Goal: Complete application form

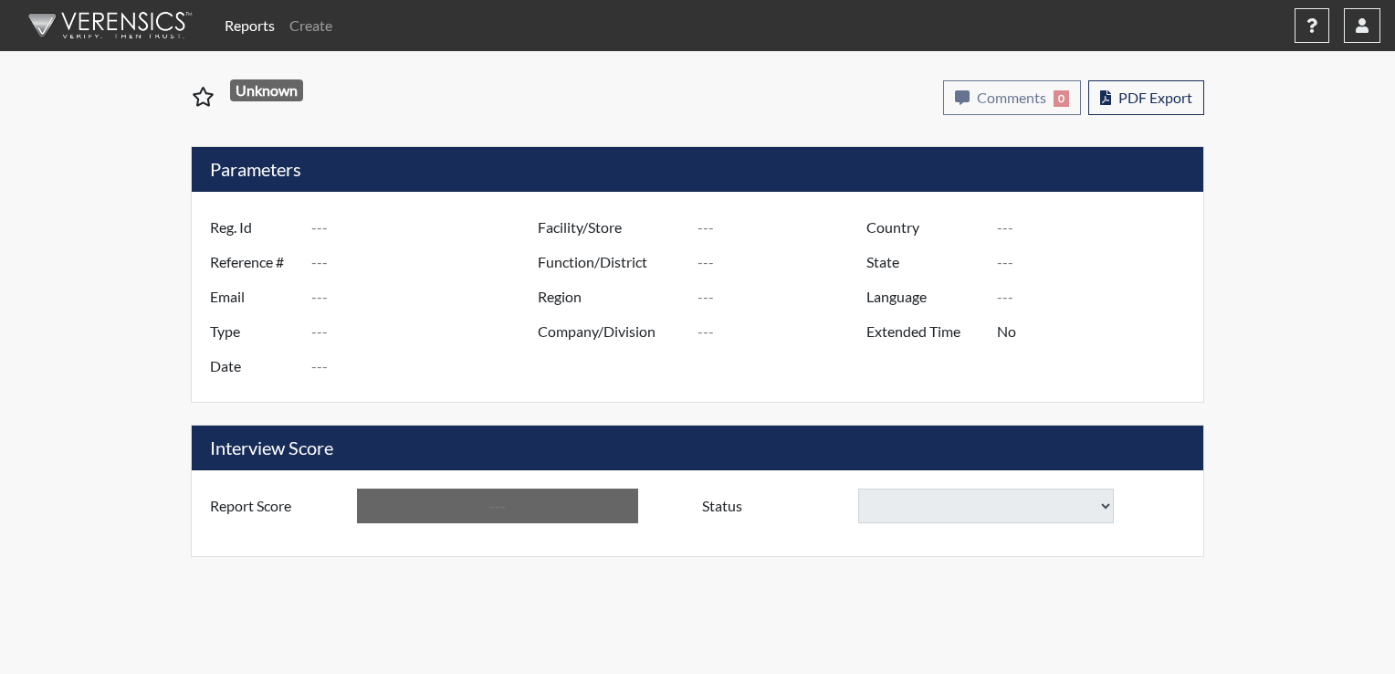
type input "Black 2"
type input "51549"
type input "[EMAIL_ADDRESS][DOMAIN_NAME]"
type input "Corrections Pre-Employment"
type input "[DATE]"
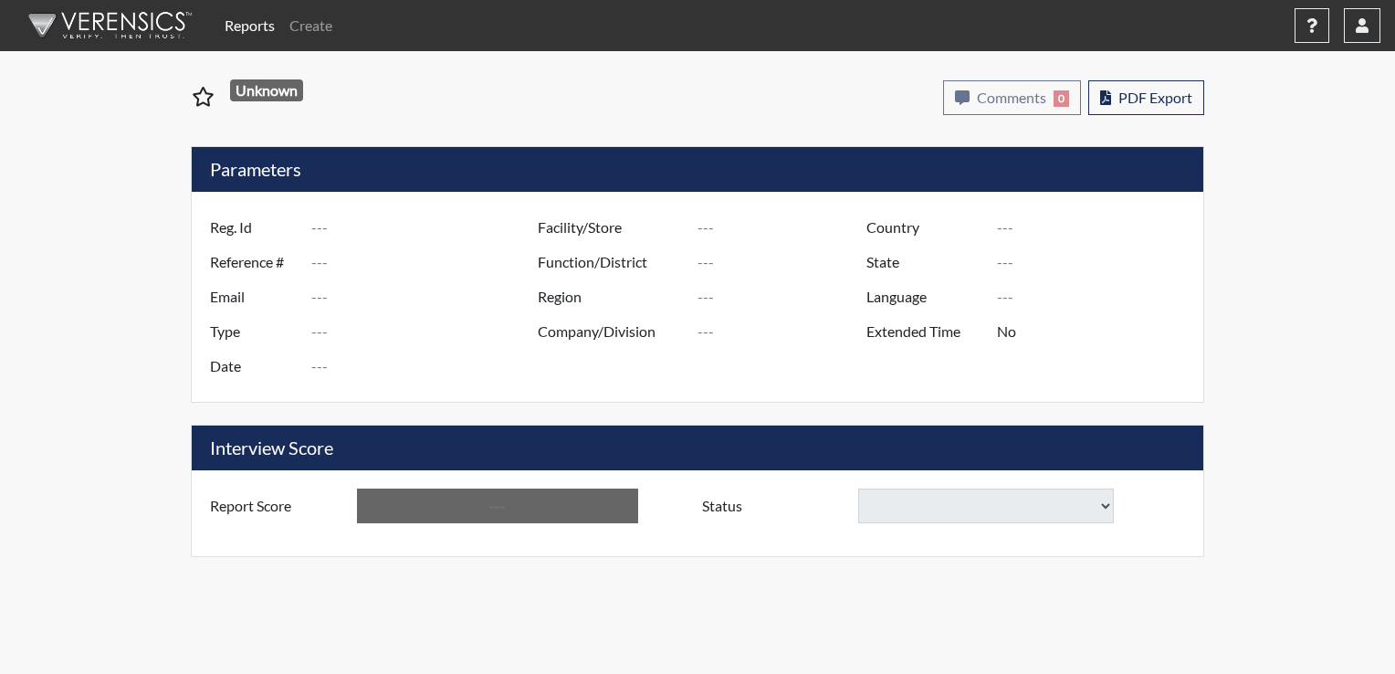
type input "Pathways/[GEOGRAPHIC_DATA]"
type input "[GEOGRAPHIC_DATA]"
type input "[US_STATE]"
type input "English"
type input "Yes"
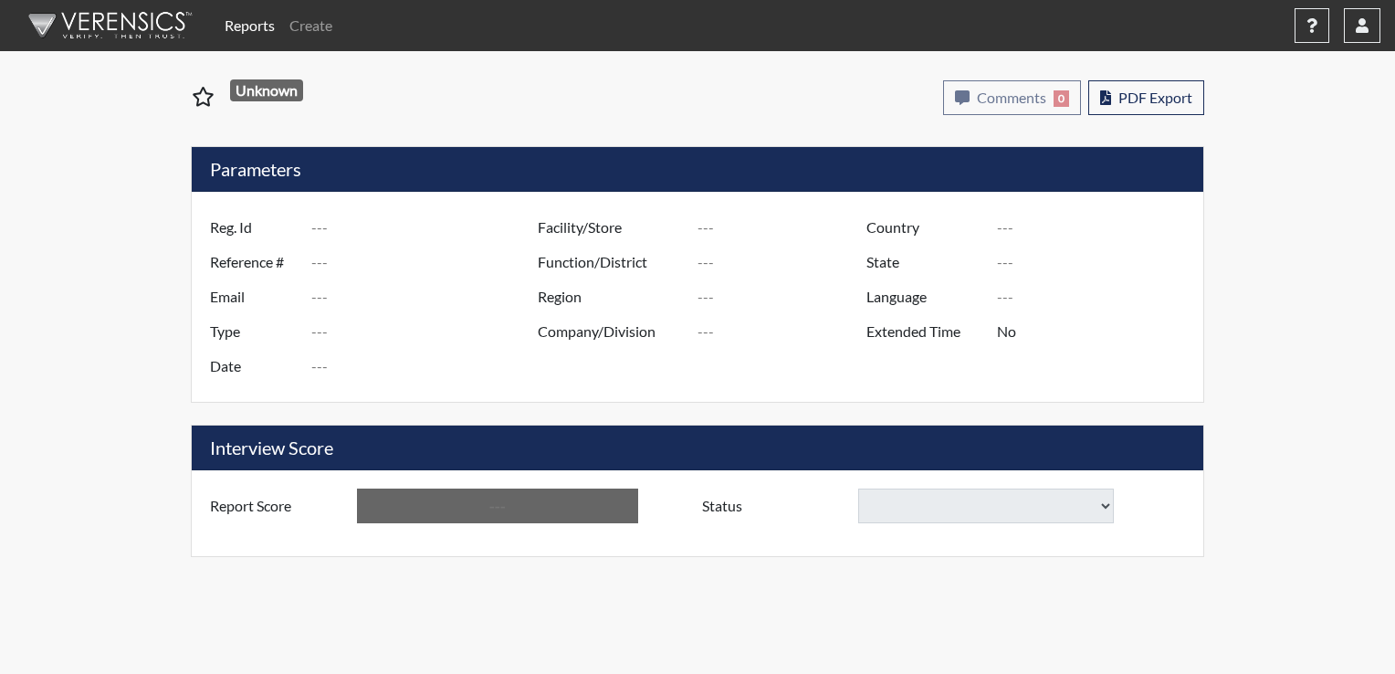
type input "Below Conditions"
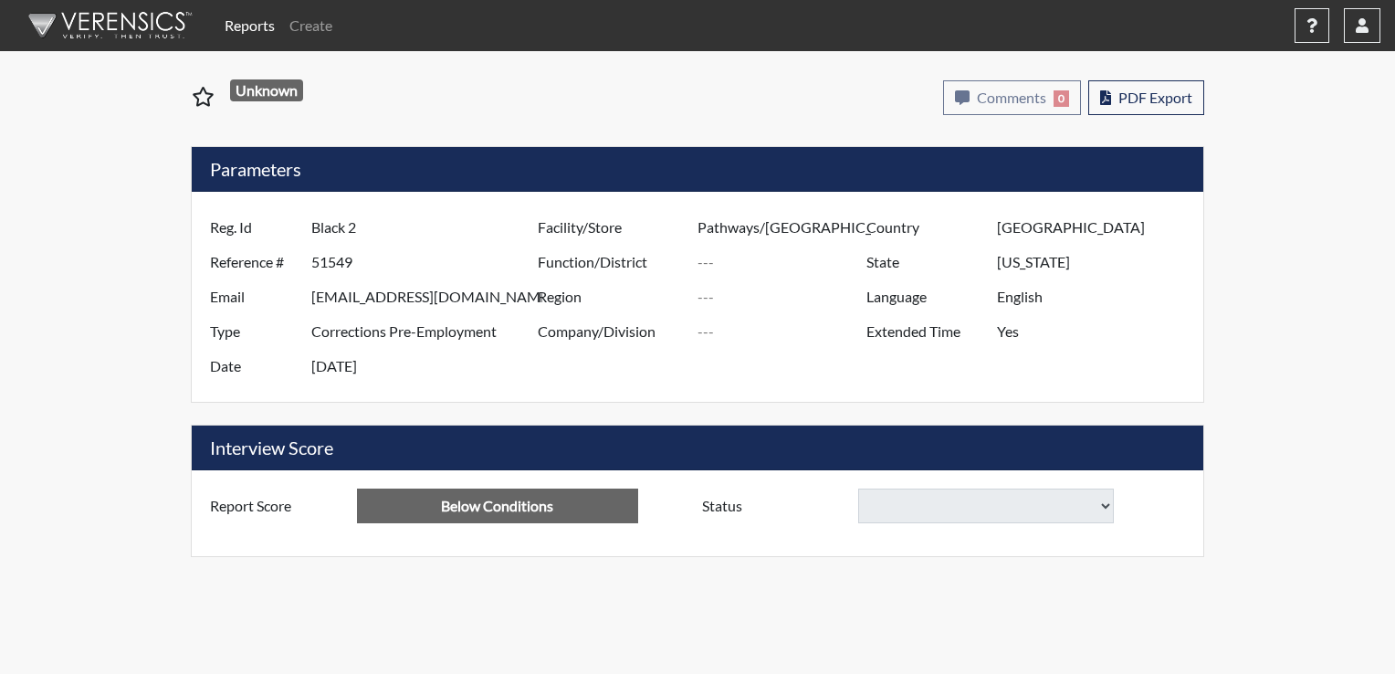
select select
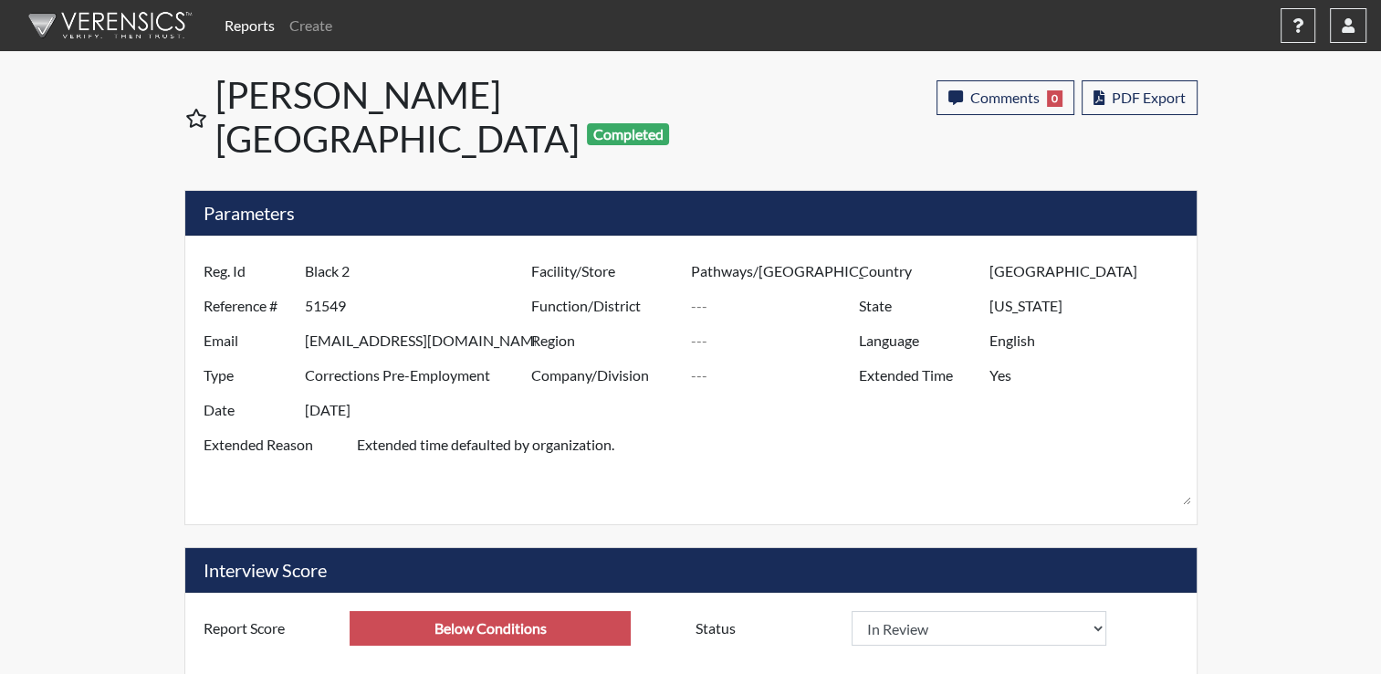
scroll to position [303, 758]
